Goal: Check status: Check status

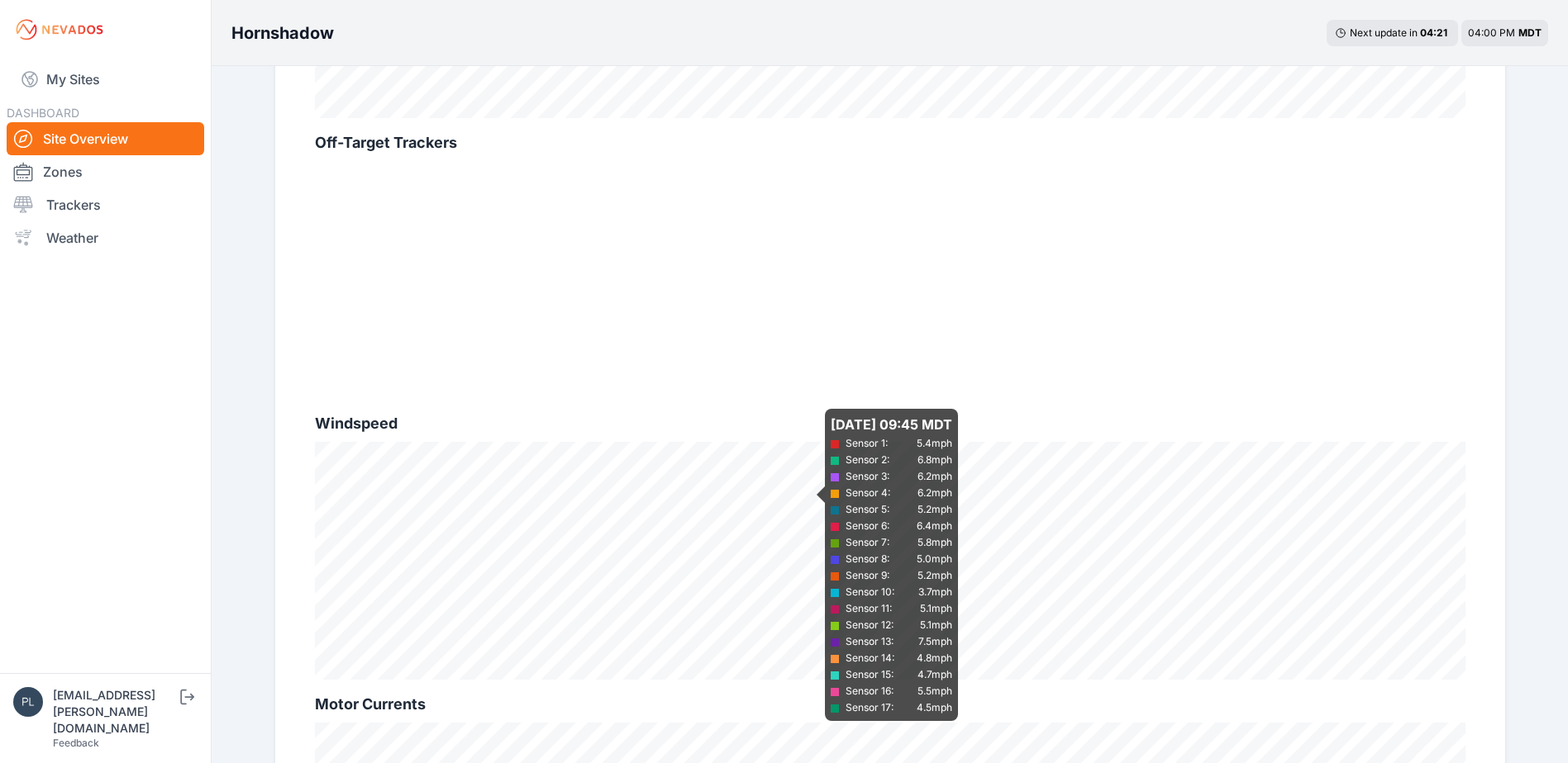
scroll to position [826, 0]
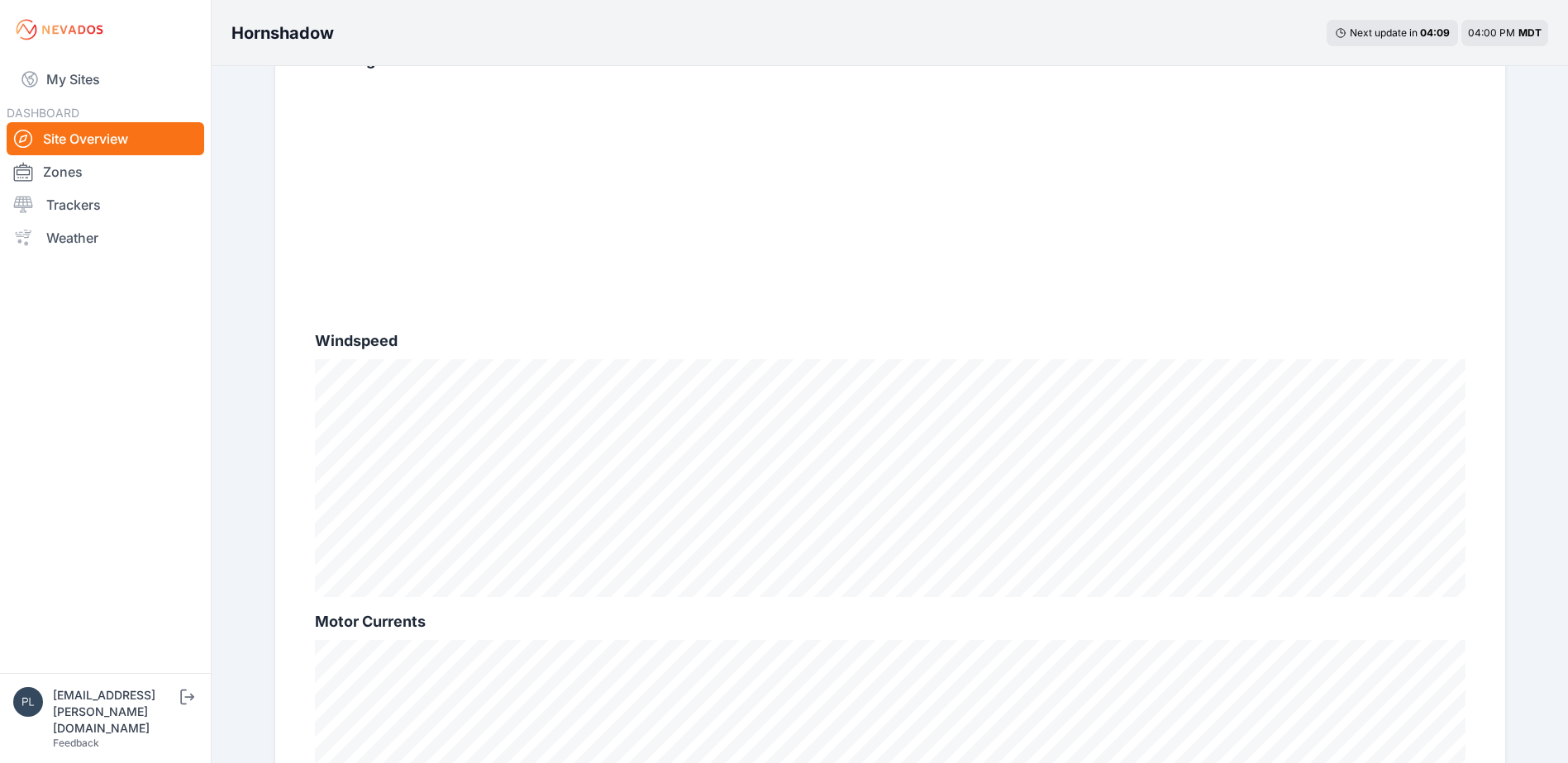
click at [169, 425] on nav "My Sites DASHBOARD Site Overview Zones Trackers Weather" at bounding box center [105, 359] width 210 height 600
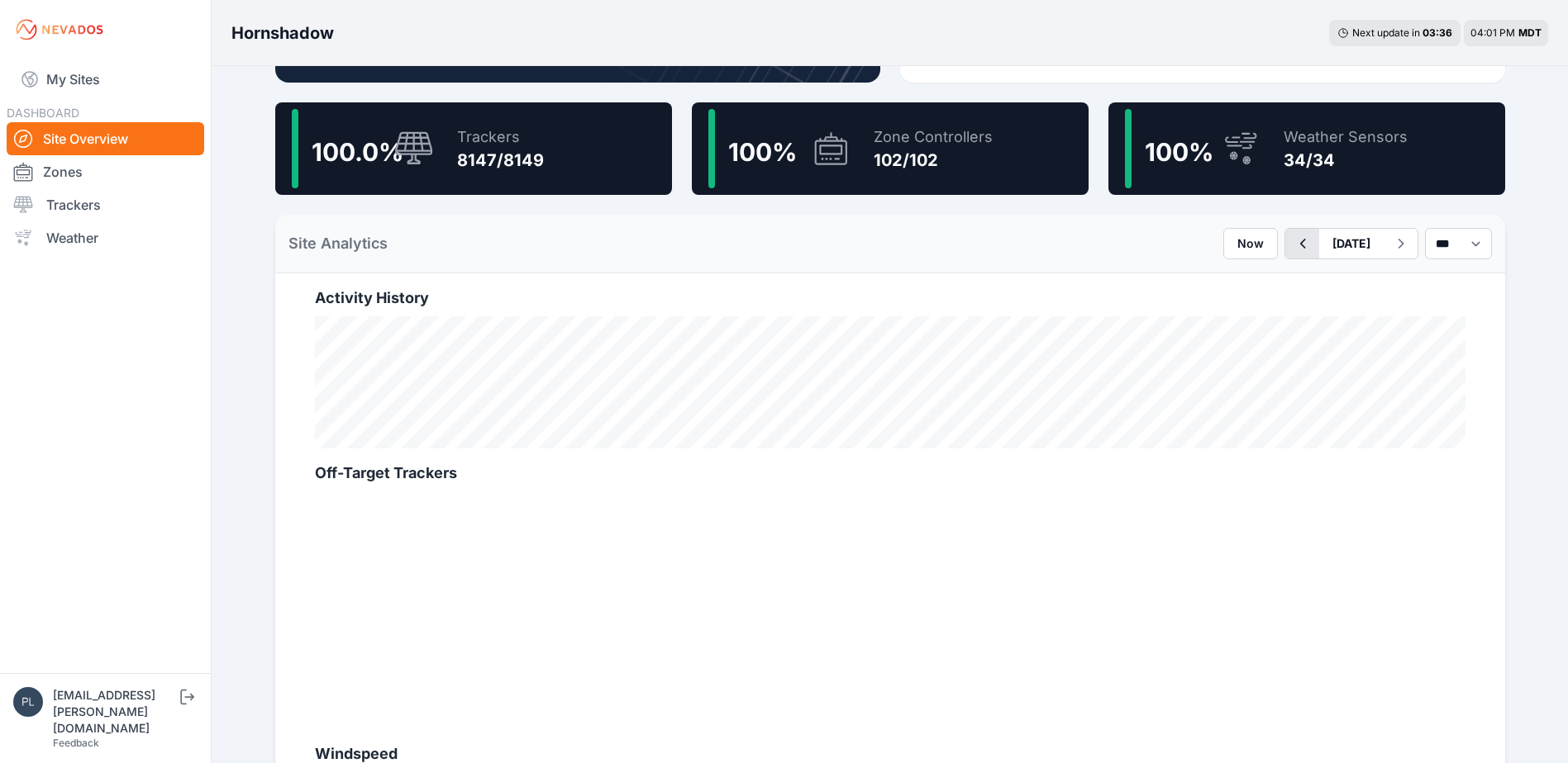
click at [1292, 250] on icon "button" at bounding box center [1302, 244] width 21 height 20
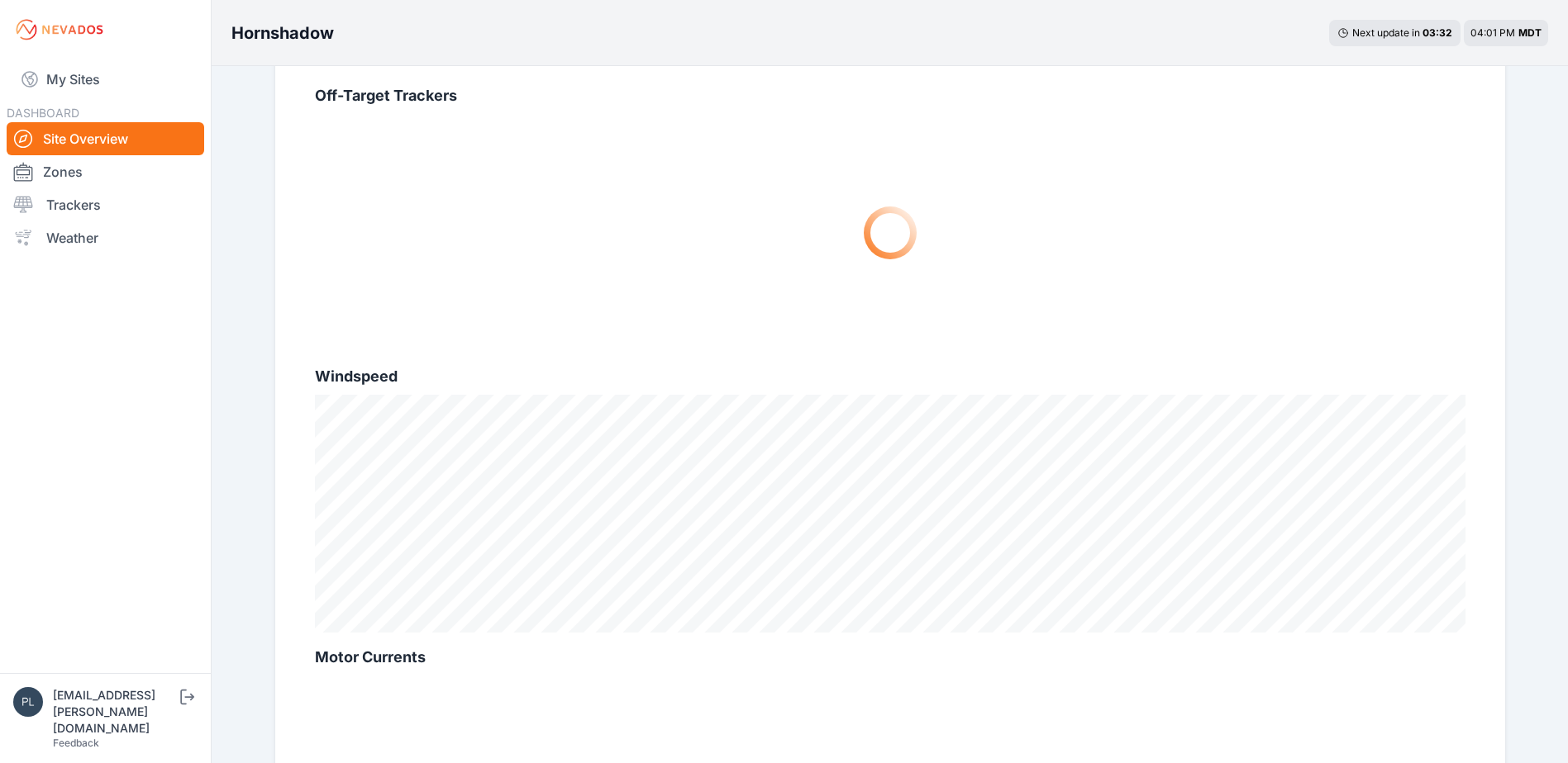
scroll to position [826, 0]
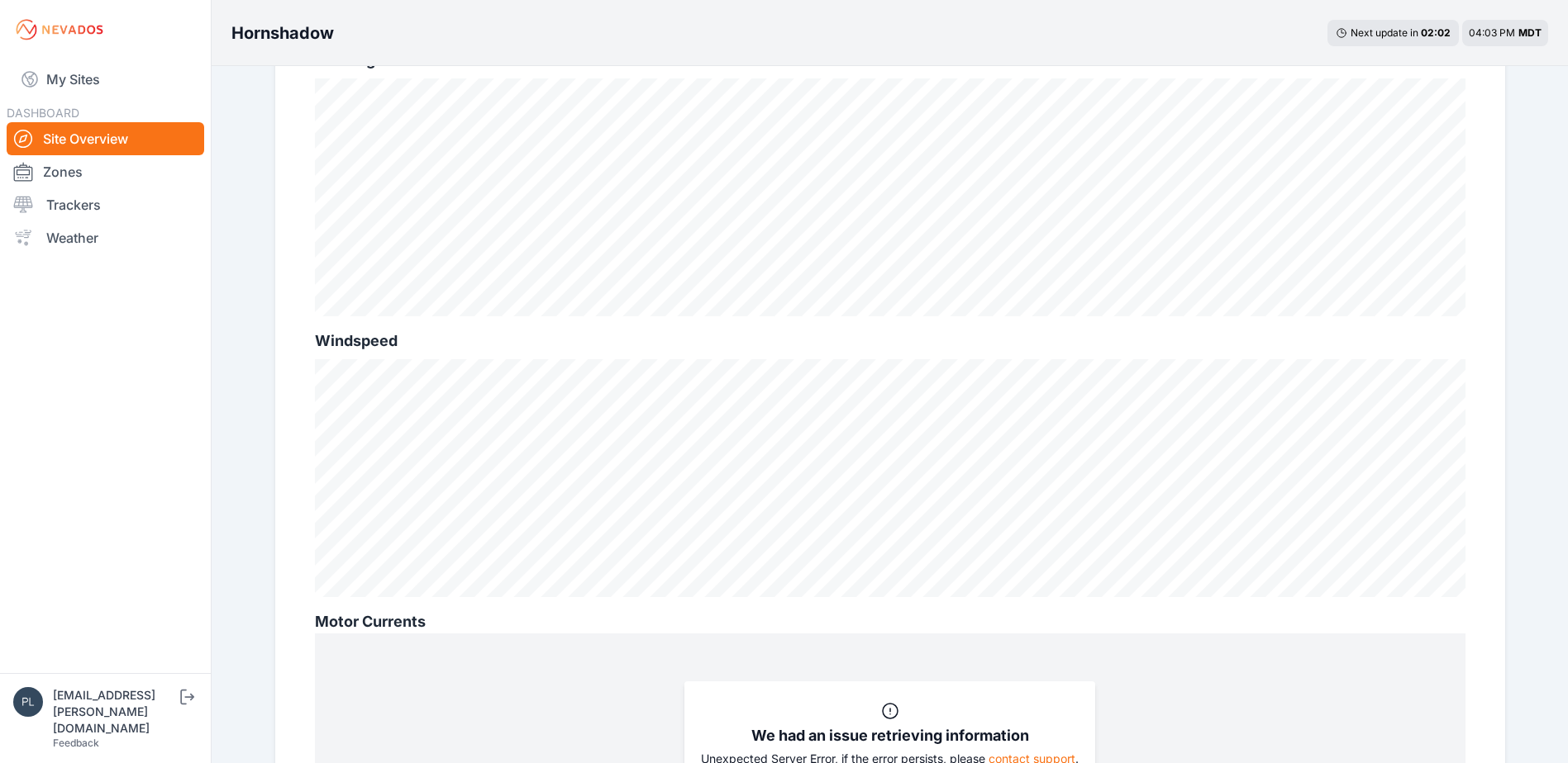
click at [191, 514] on nav "My Sites DASHBOARD Site Overview Zones Trackers Weather" at bounding box center [105, 359] width 210 height 600
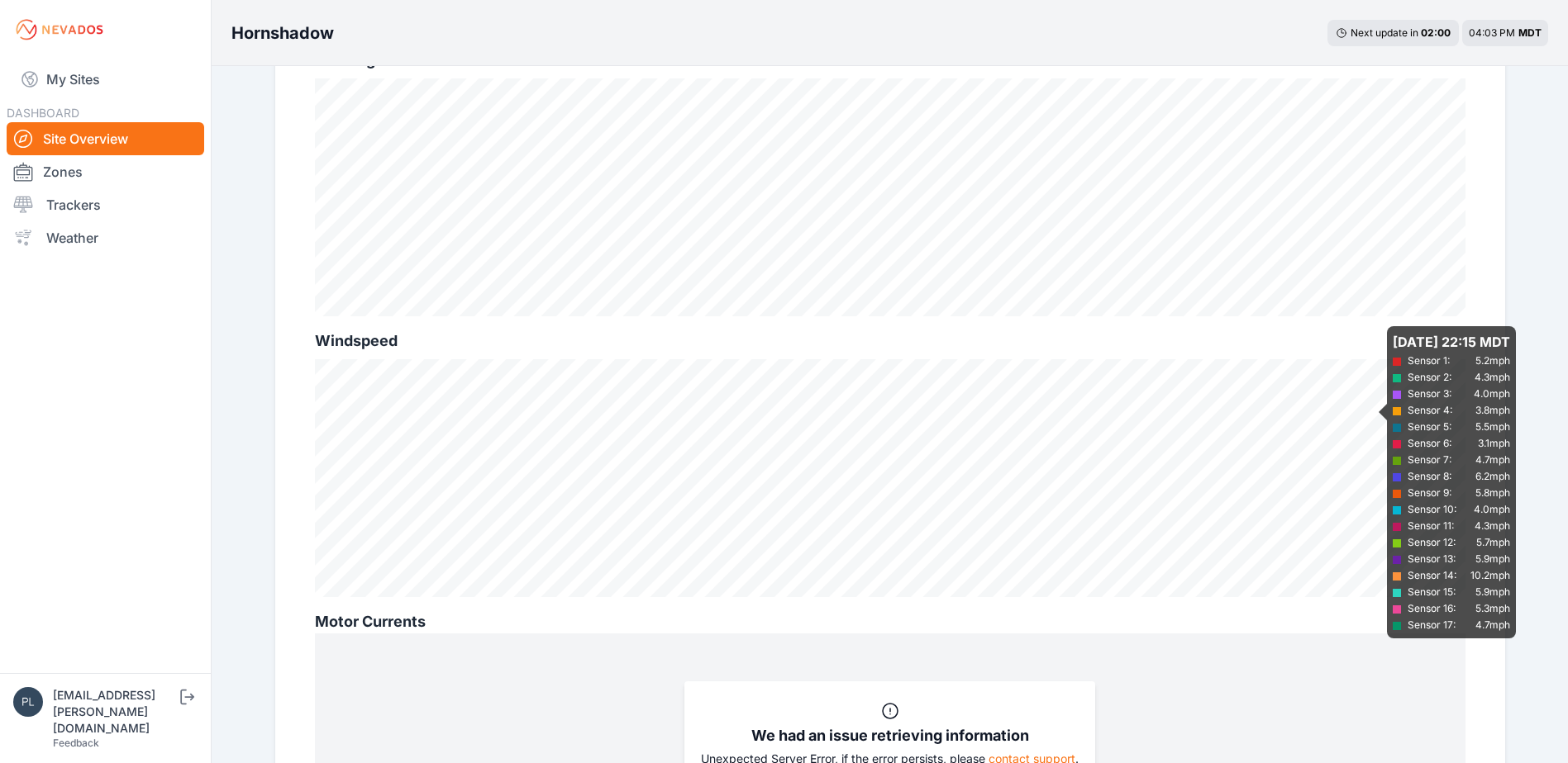
scroll to position [331, 0]
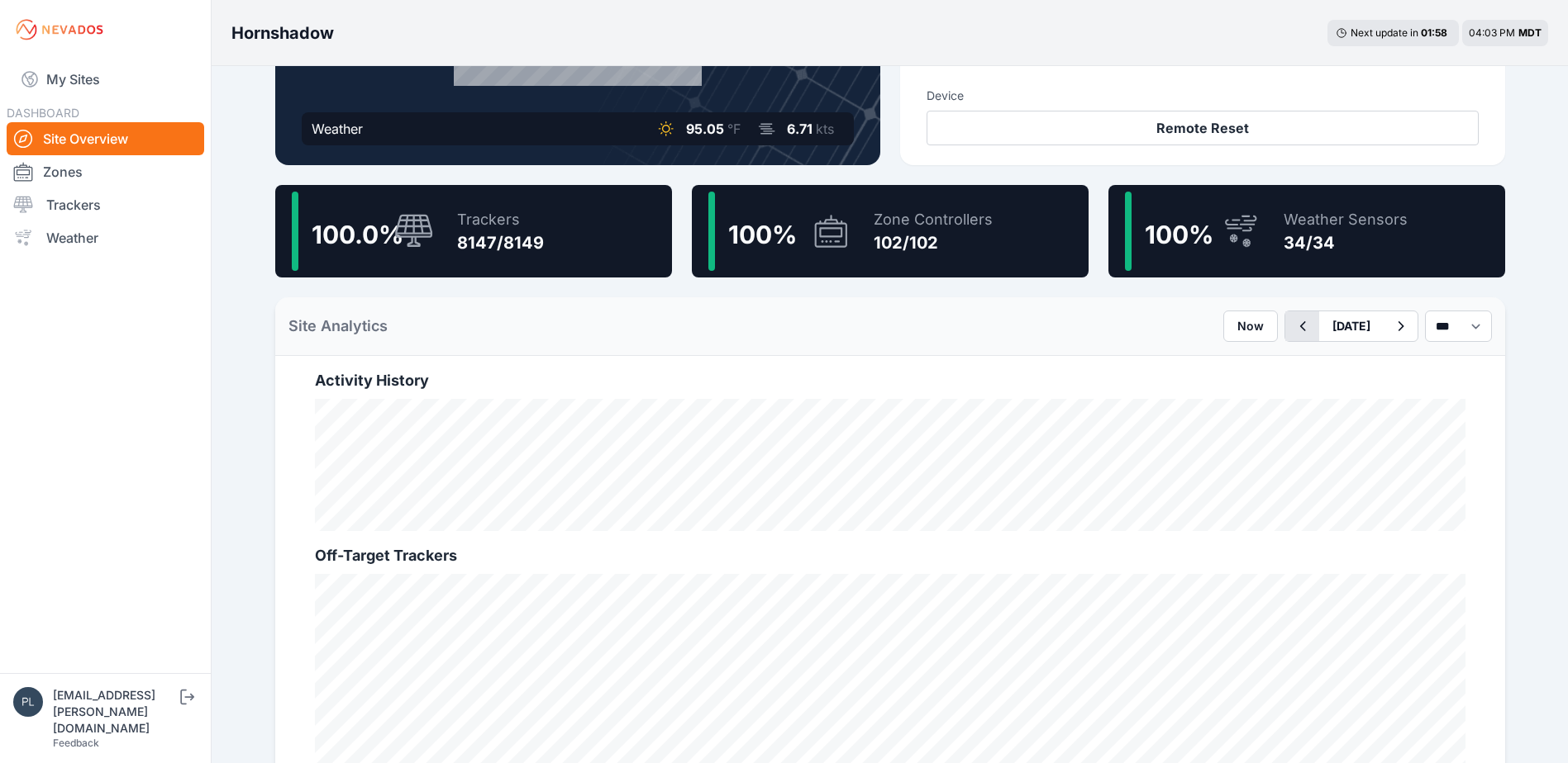
click at [1292, 333] on icon "button" at bounding box center [1302, 326] width 21 height 20
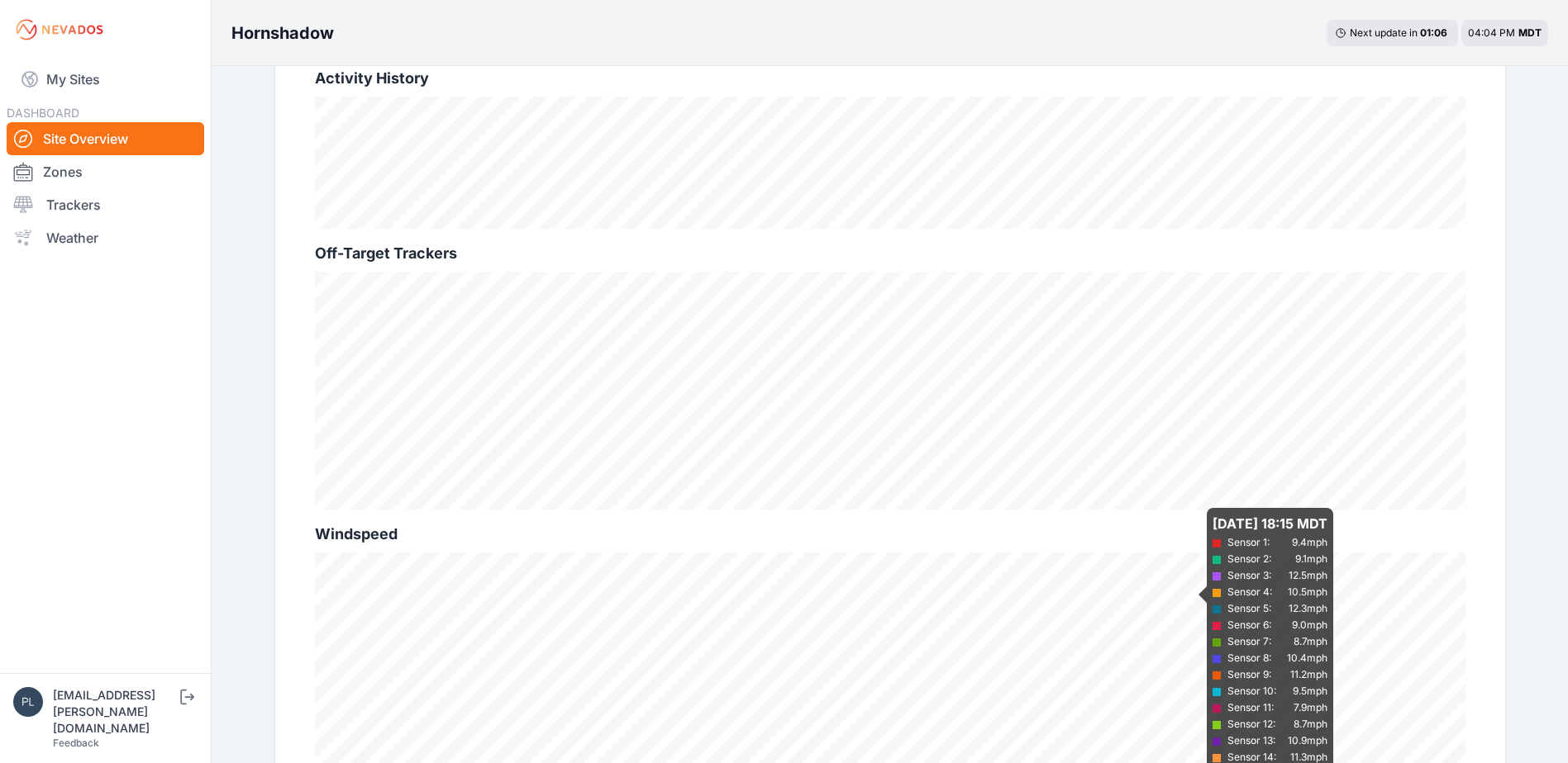
scroll to position [496, 0]
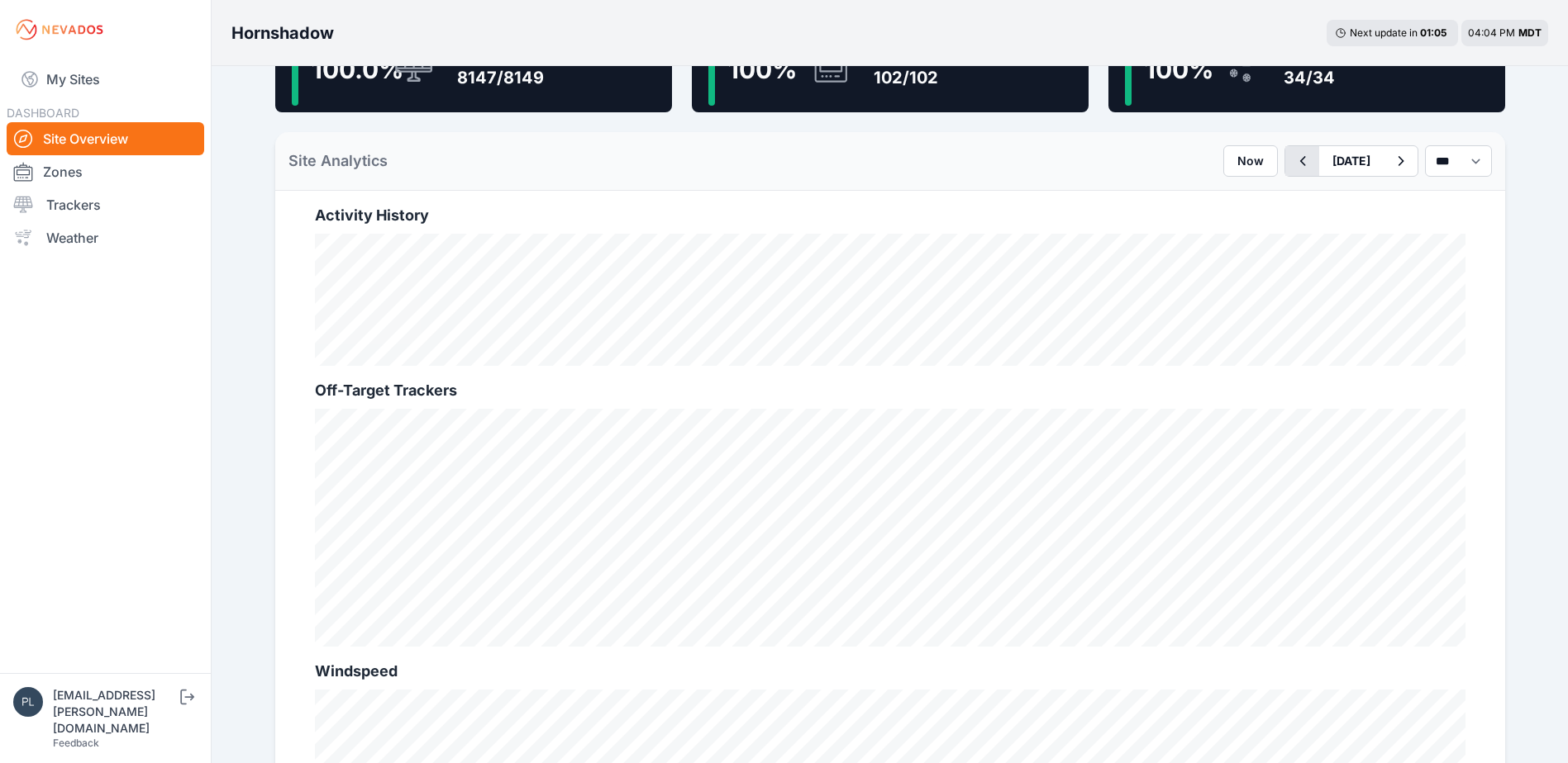
click at [1292, 168] on icon "button" at bounding box center [1302, 161] width 21 height 20
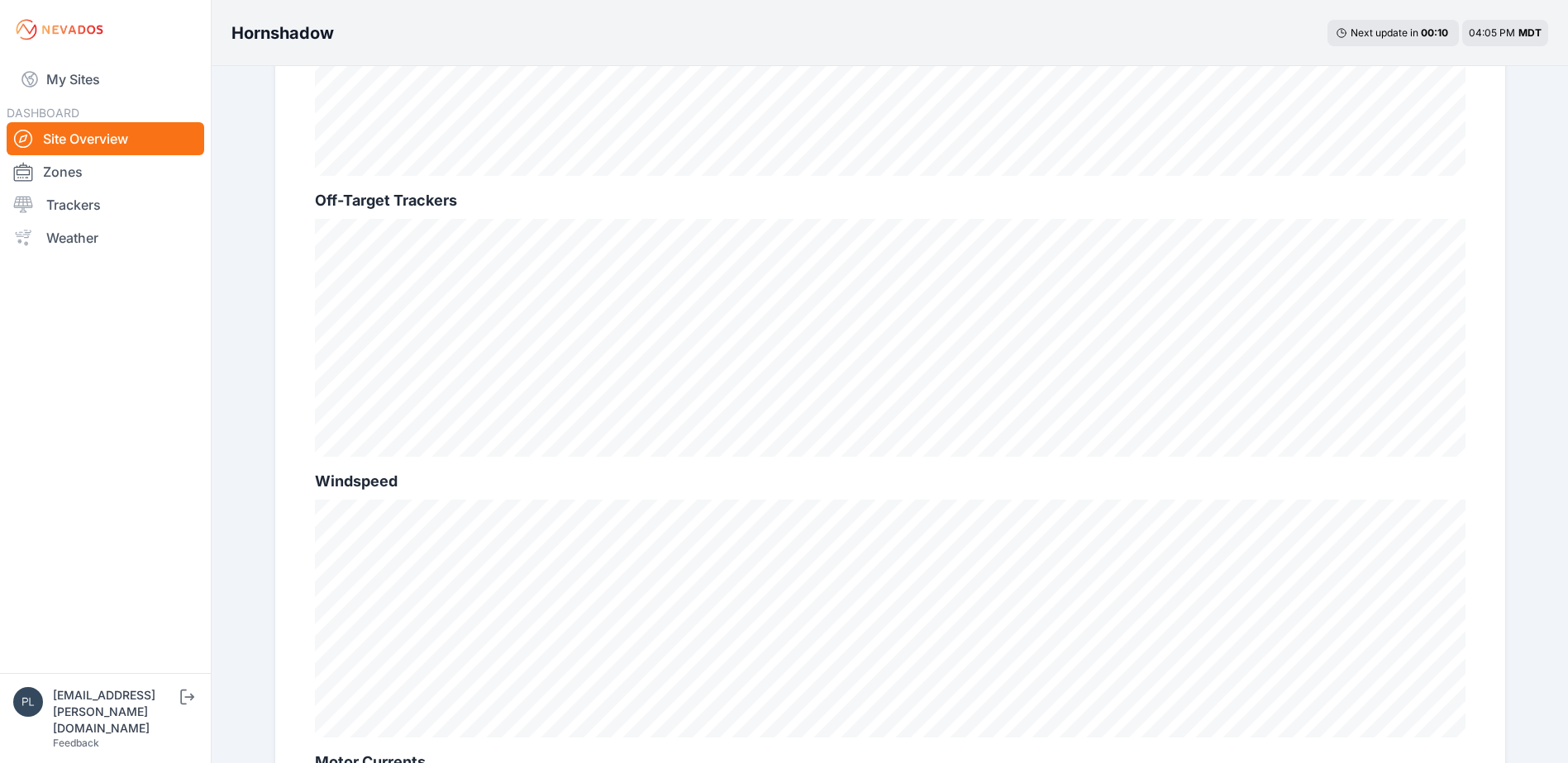
scroll to position [496, 0]
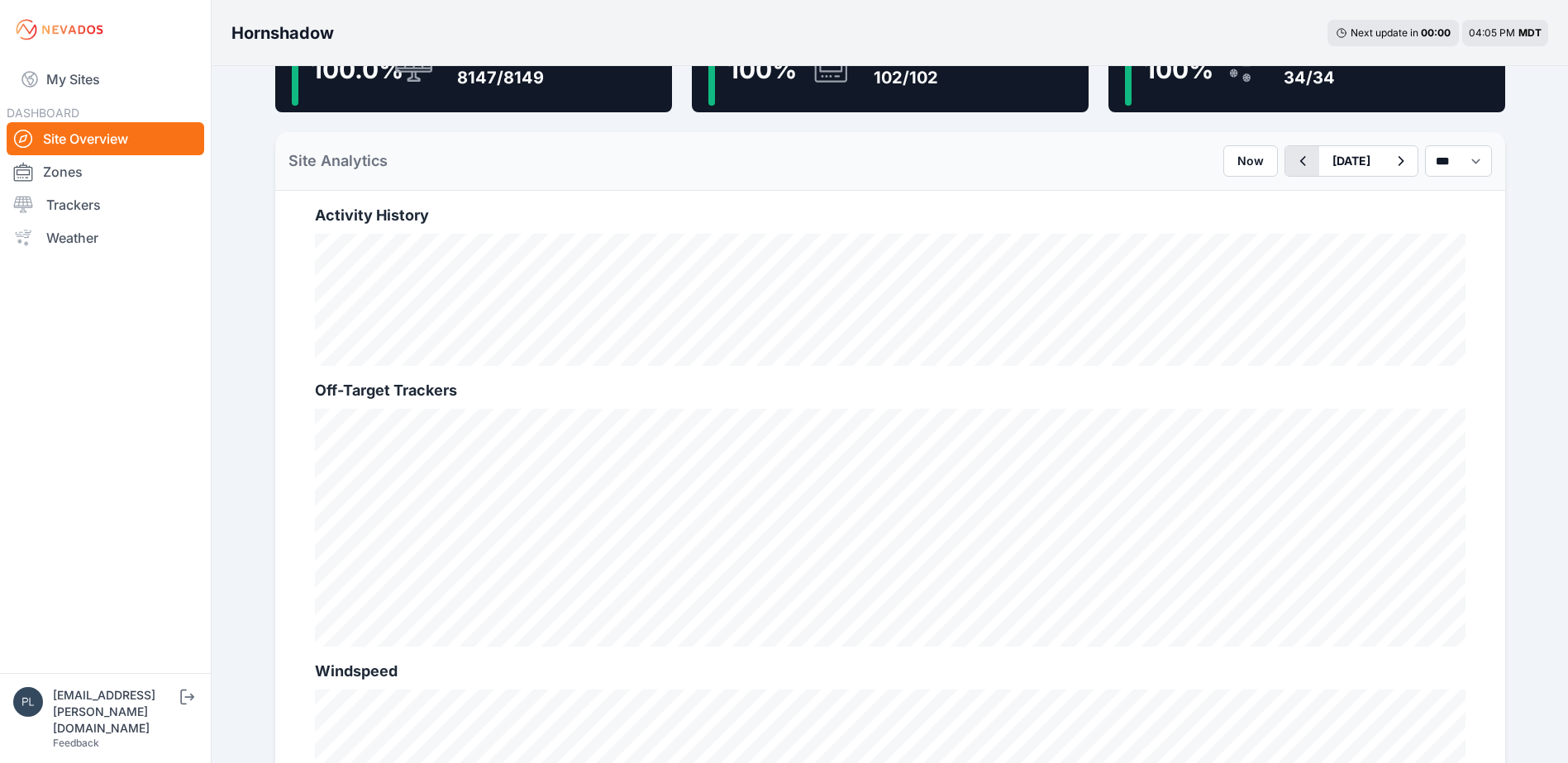
click at [1299, 164] on icon "button" at bounding box center [1302, 161] width 5 height 10
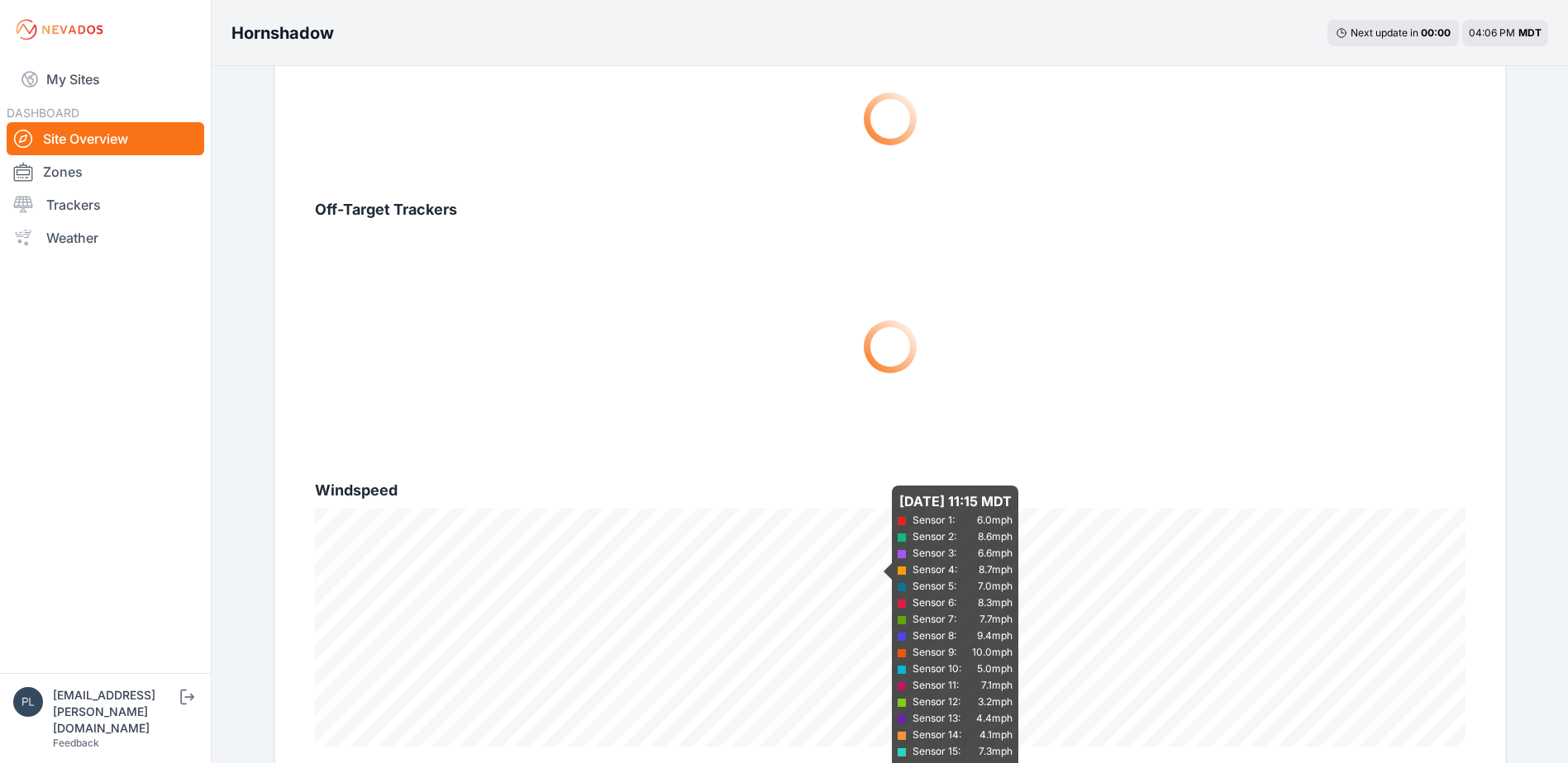
scroll to position [743, 0]
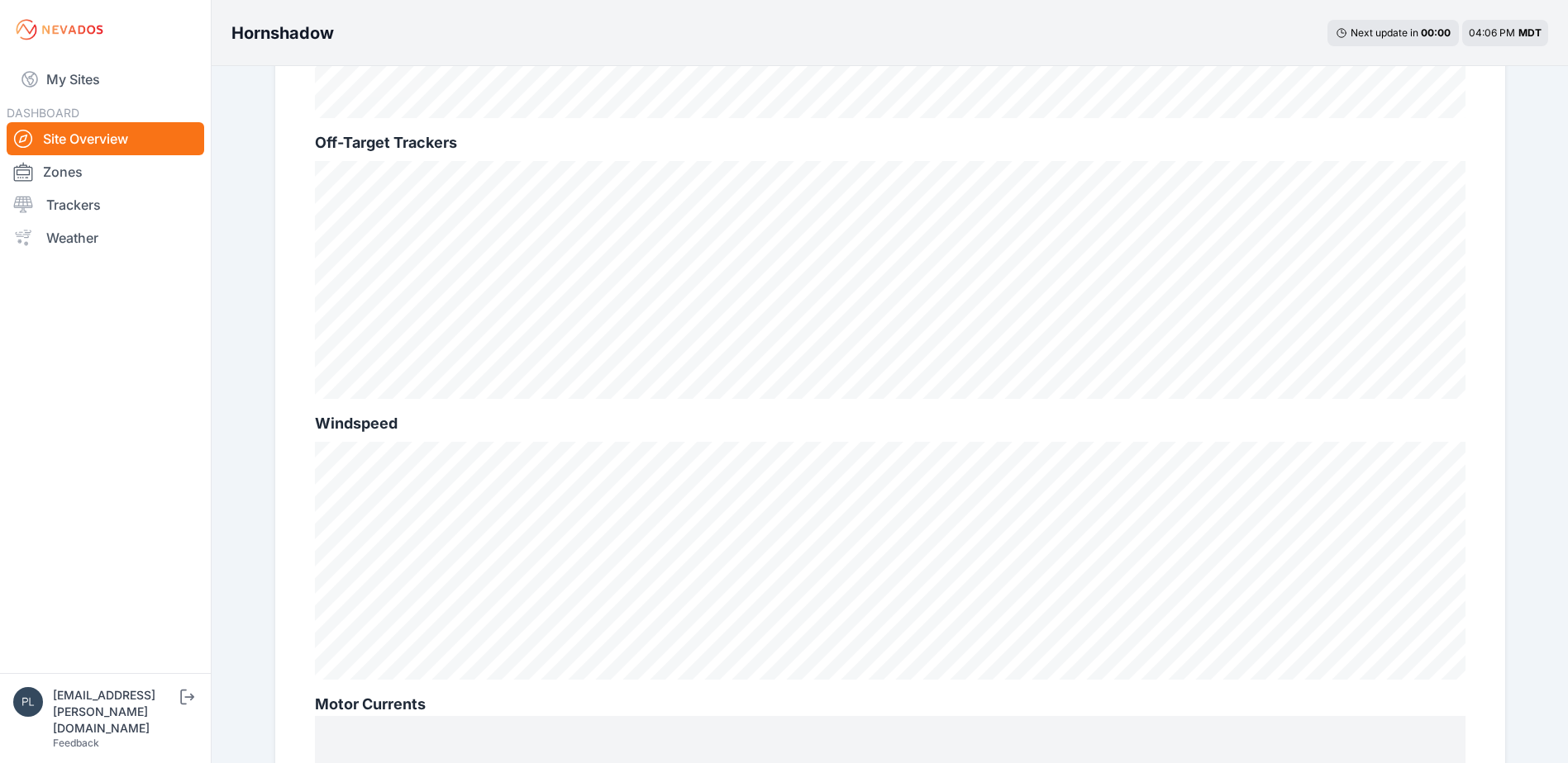
click at [1174, 715] on h2 "Motor Currents" at bounding box center [890, 705] width 1151 height 23
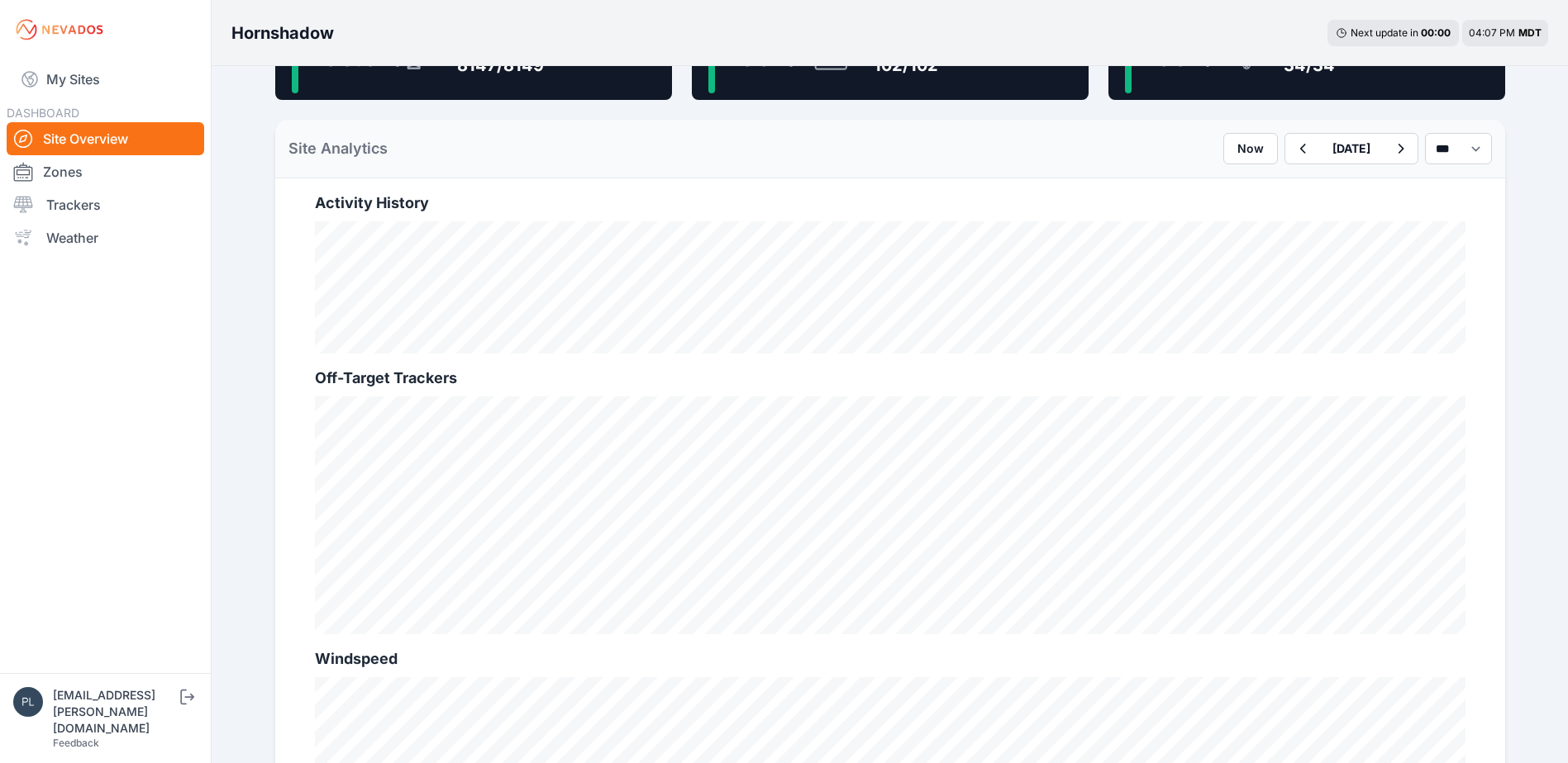
scroll to position [248, 0]
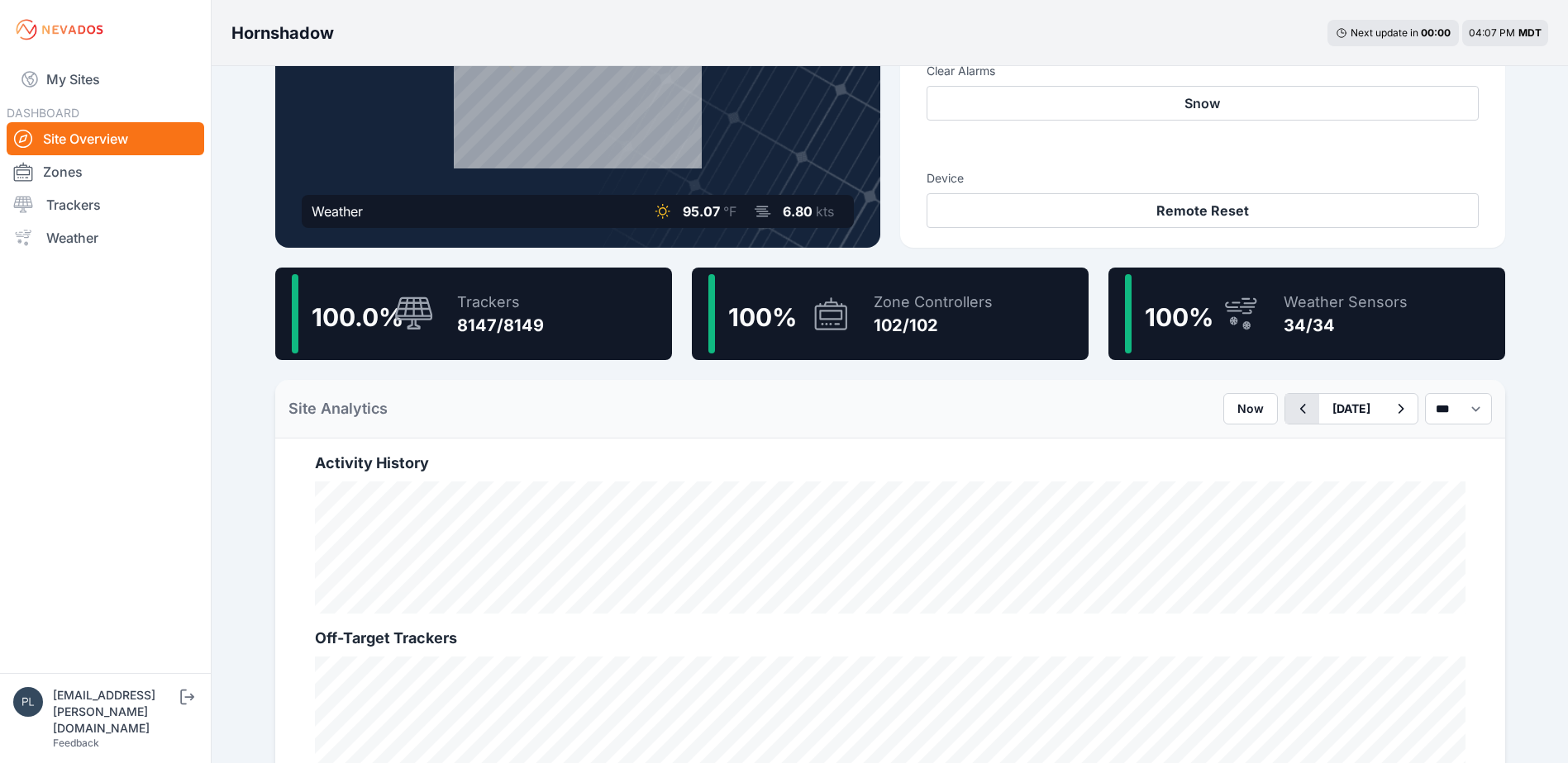
click at [1292, 407] on icon "button" at bounding box center [1302, 409] width 21 height 20
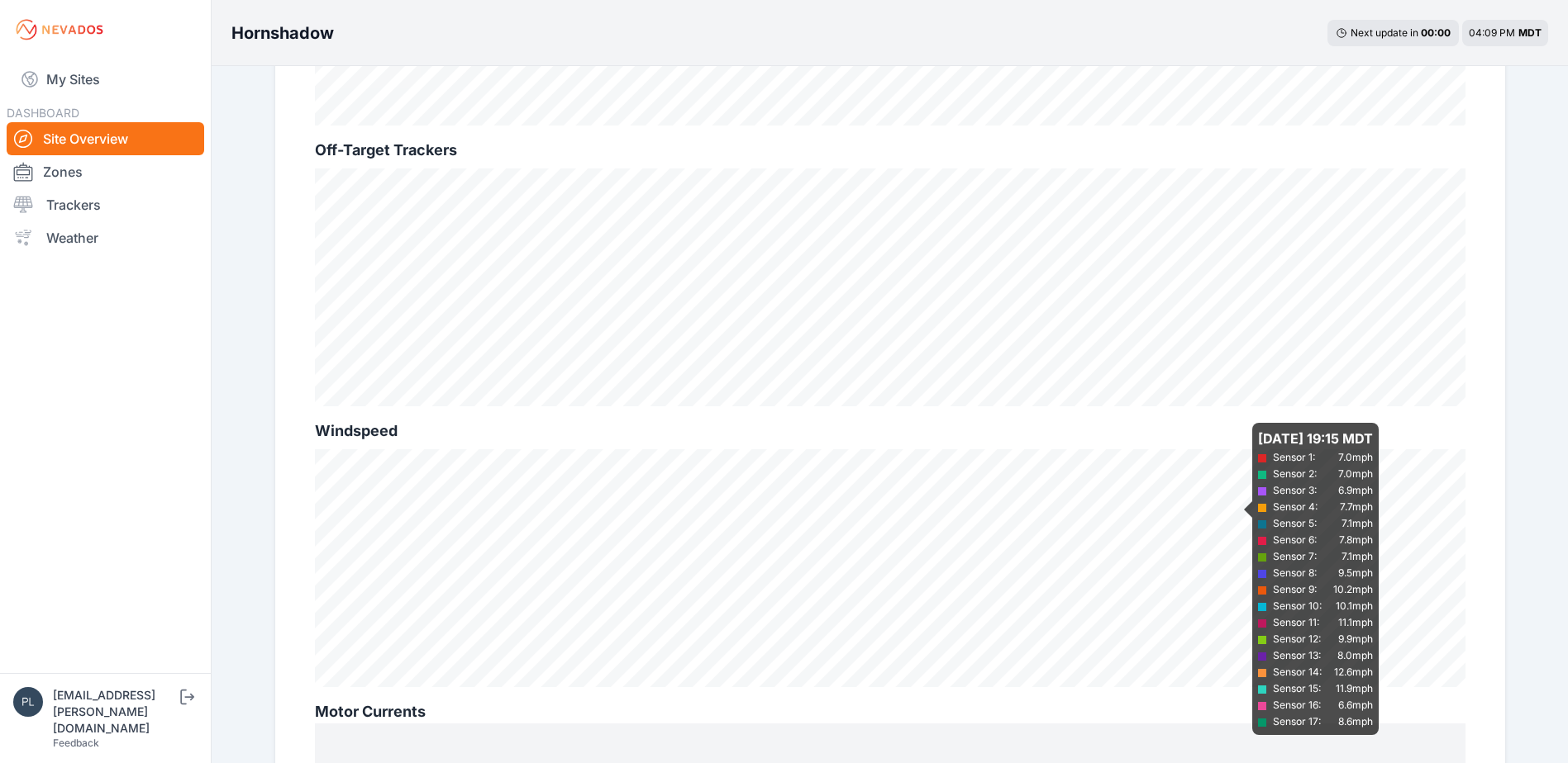
scroll to position [579, 0]
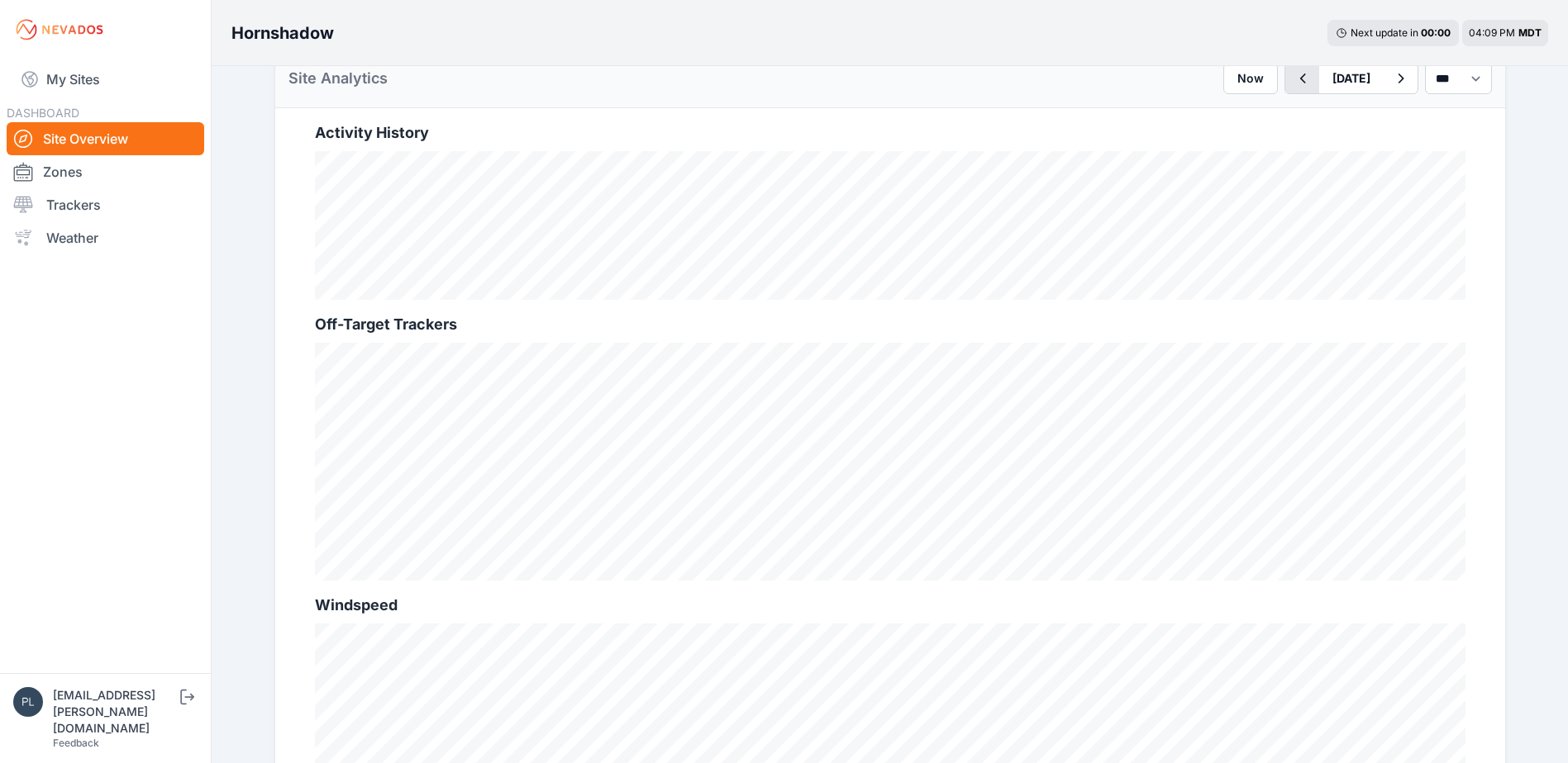
click at [1286, 77] on button "button" at bounding box center [1303, 78] width 34 height 30
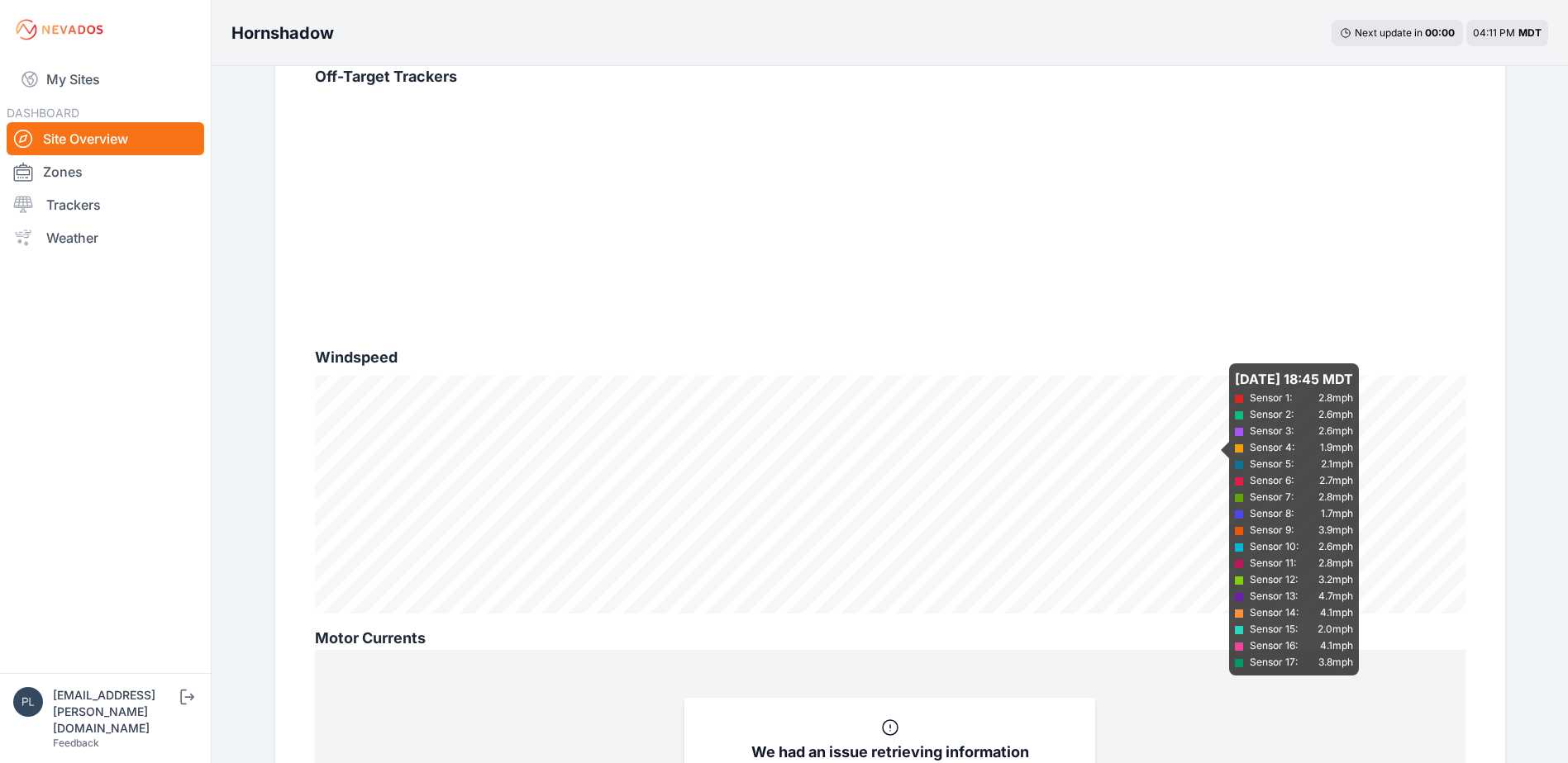
scroll to position [496, 0]
